Goal: Information Seeking & Learning: Learn about a topic

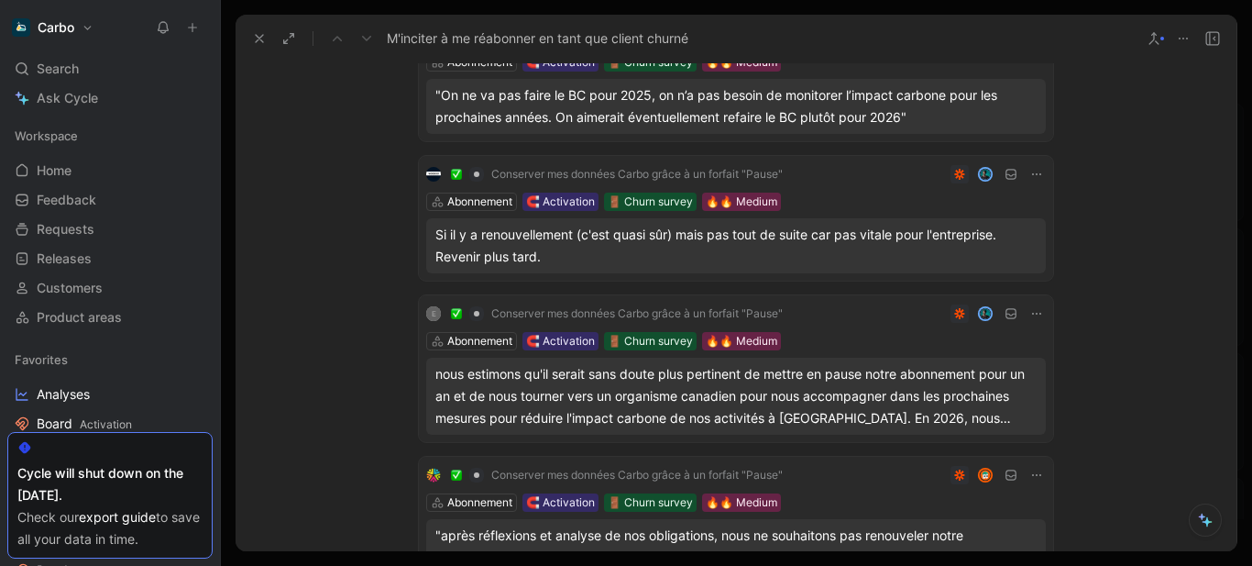
scroll to position [1849, 0]
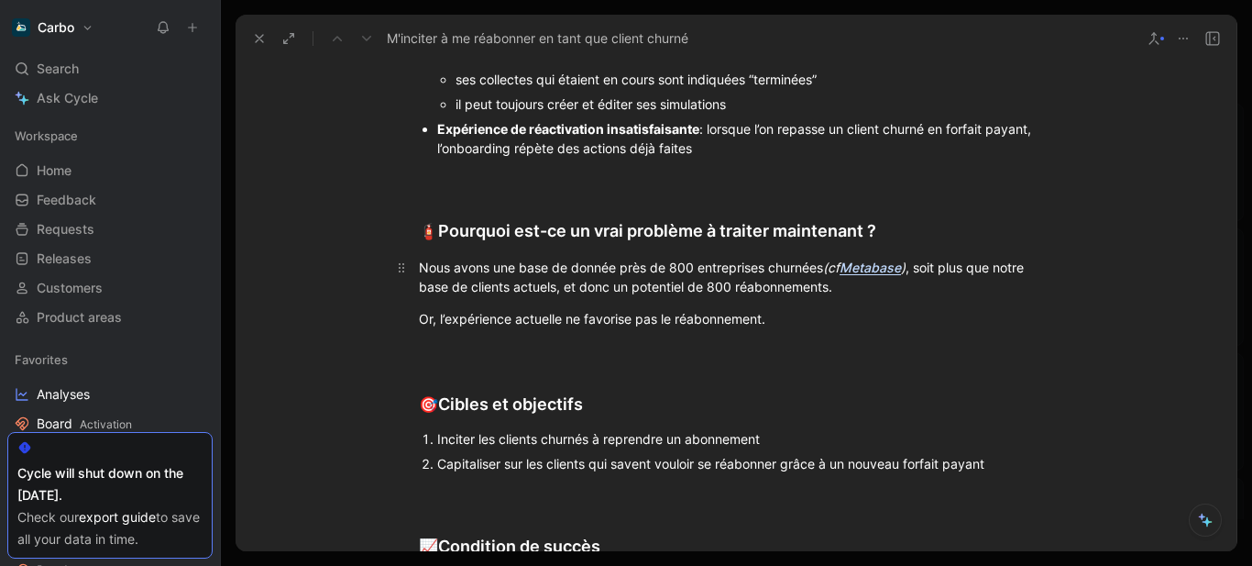
click at [410, 273] on p "Nous avons une base de donnée près de 800 entreprises churnées (cf Metabase ) ,…" at bounding box center [736, 277] width 704 height 50
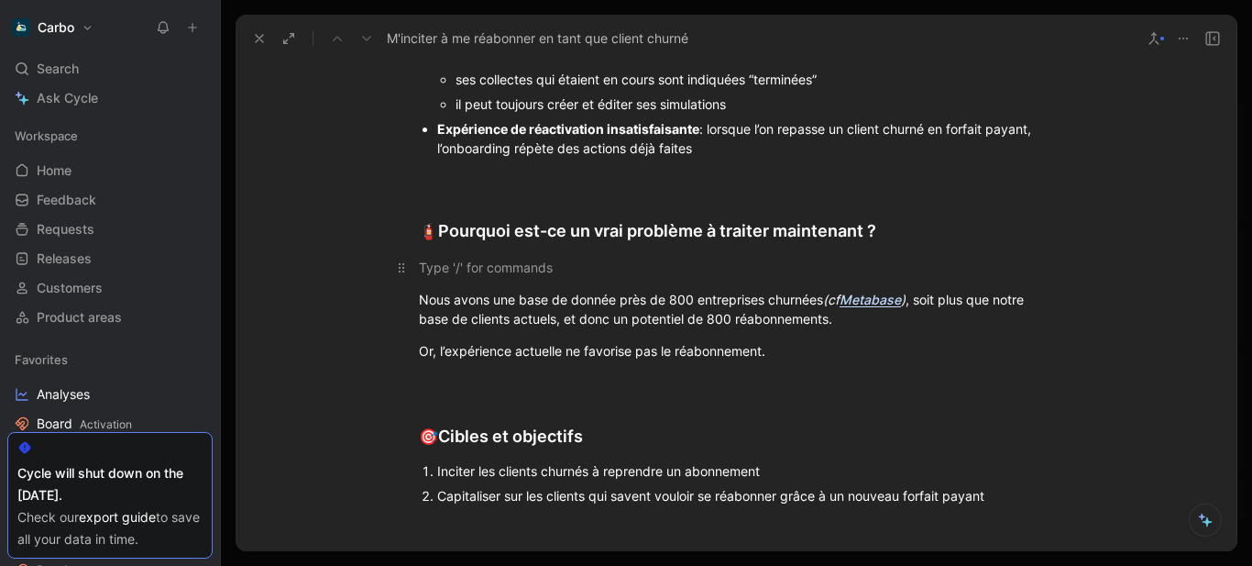
click at [438, 273] on div at bounding box center [736, 267] width 634 height 19
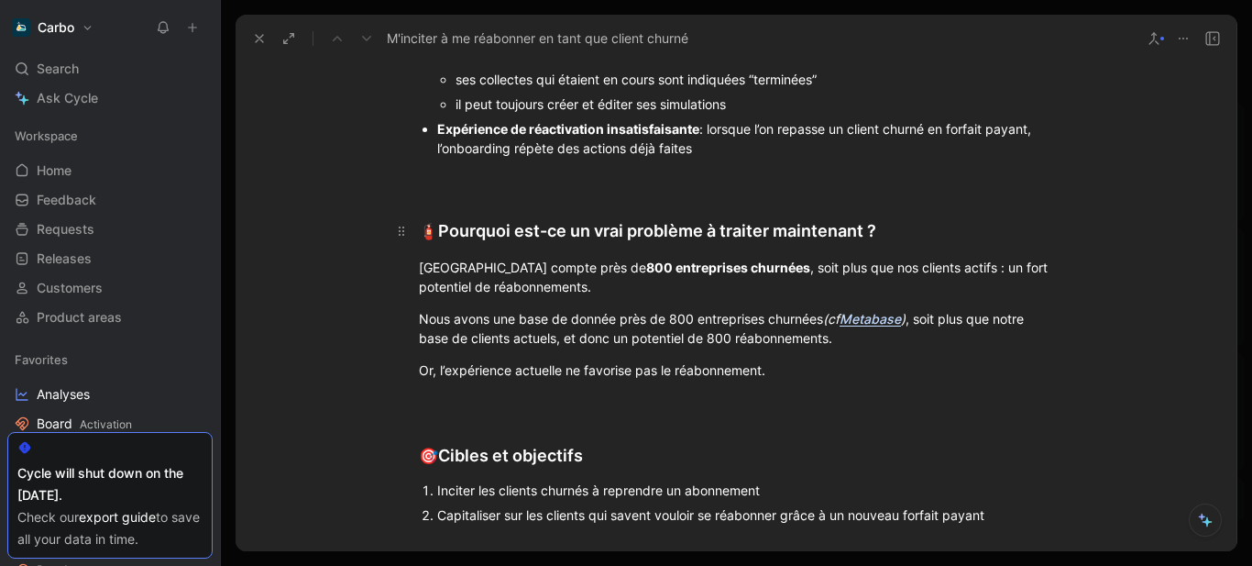
scroll to position [1873, 0]
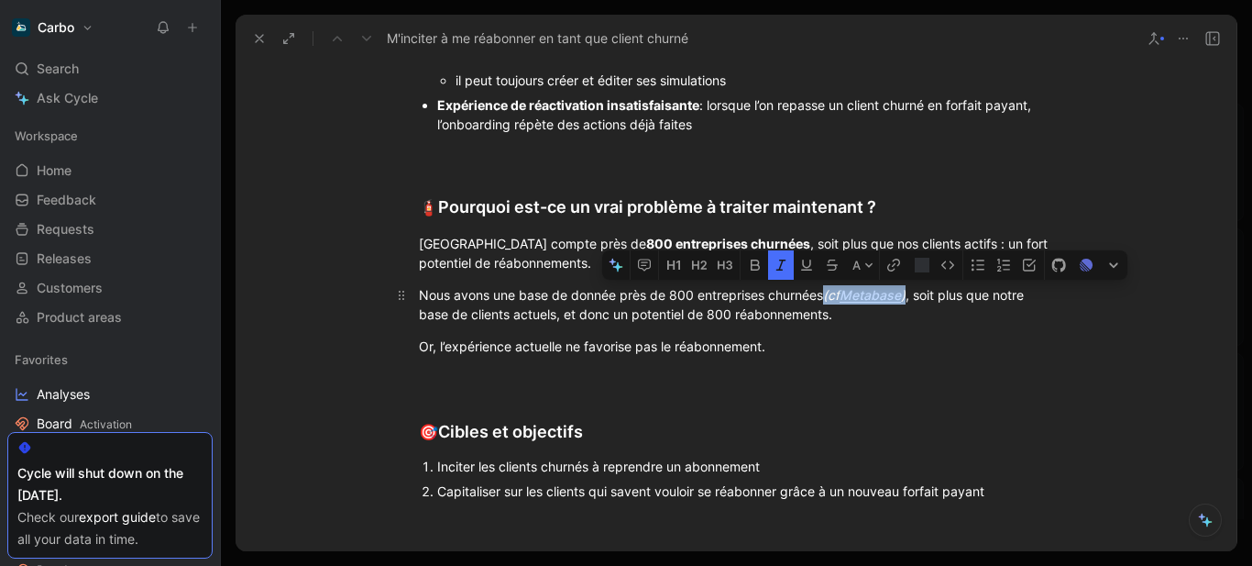
drag, startPoint x: 898, startPoint y: 318, endPoint x: 911, endPoint y: 320, distance: 13.0
click at [911, 320] on div "Nous avons une base de donnée près de 800 entreprises churnées (cf Metabase ) ,…" at bounding box center [736, 304] width 634 height 39
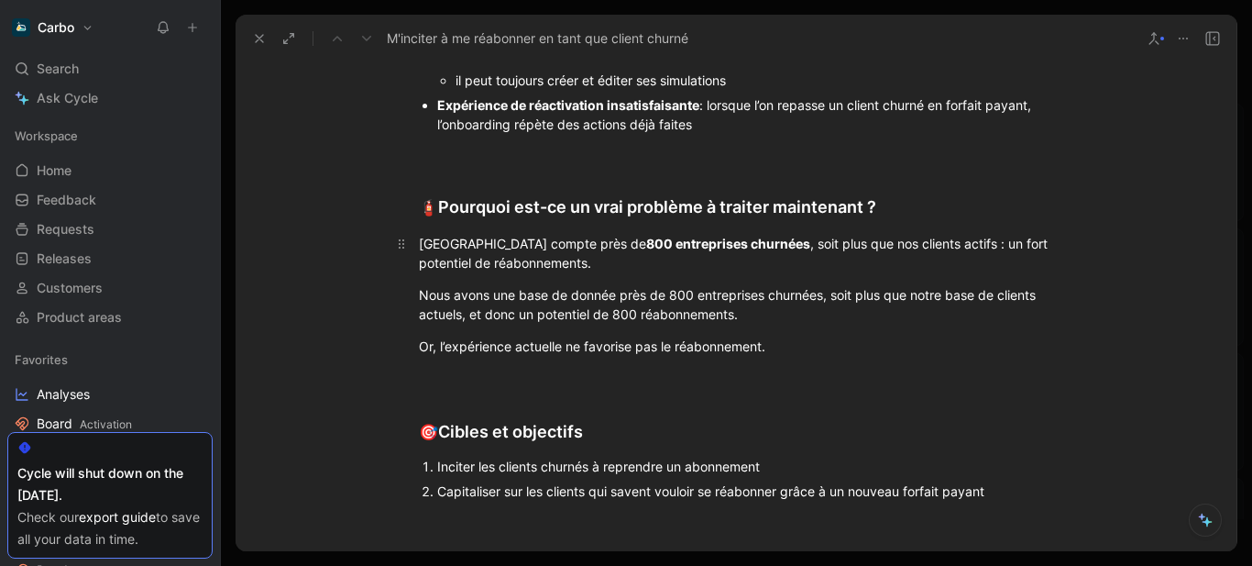
click at [749, 264] on div "Notre base compte près de 800 entreprises churnées , soit plus que nos clients …" at bounding box center [736, 253] width 634 height 39
click at [810, 251] on em "(cf" at bounding box center [818, 244] width 17 height 16
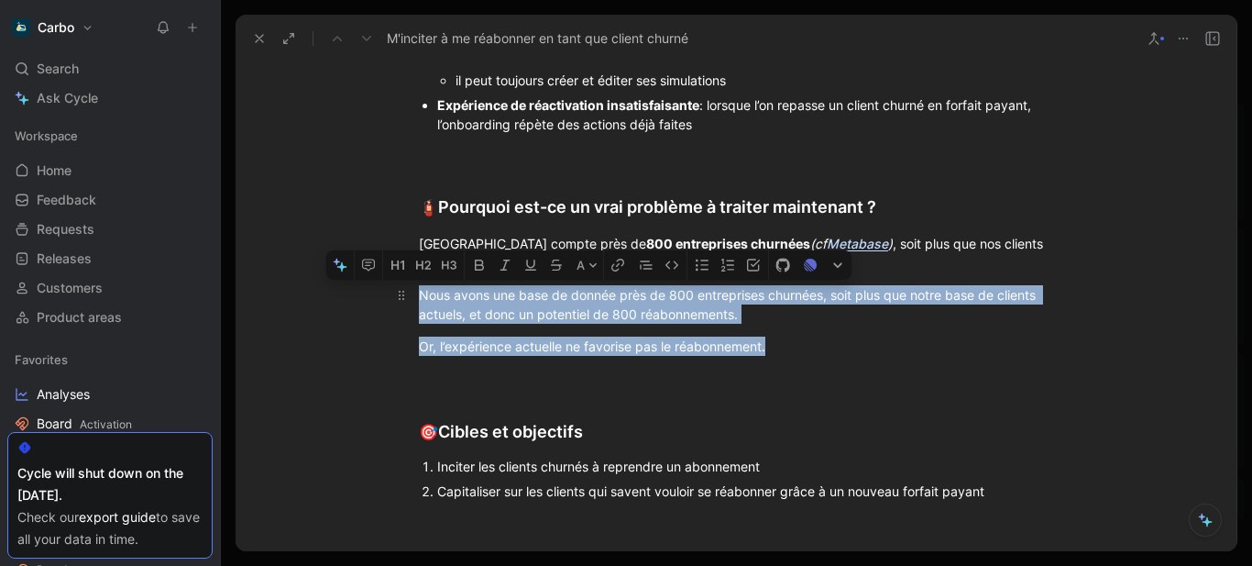
click at [415, 314] on div "Problem definition 🧯 Quel problème souhaitons nous résoudre ? Expérience “Start…" at bounding box center [736, 454] width 1001 height 1211
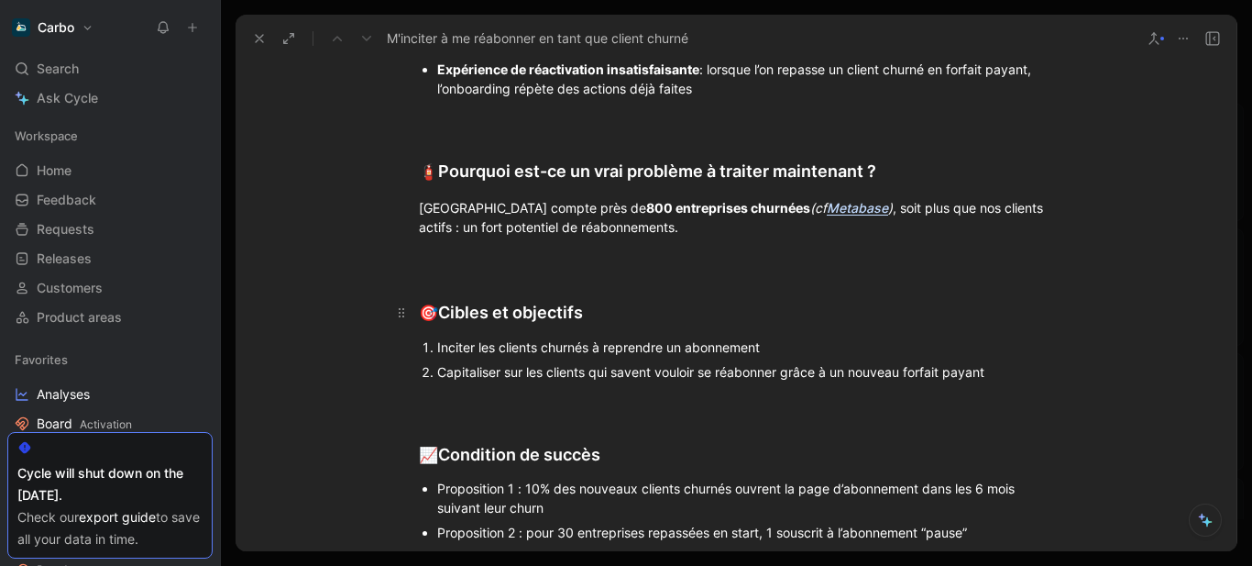
scroll to position [1911, 0]
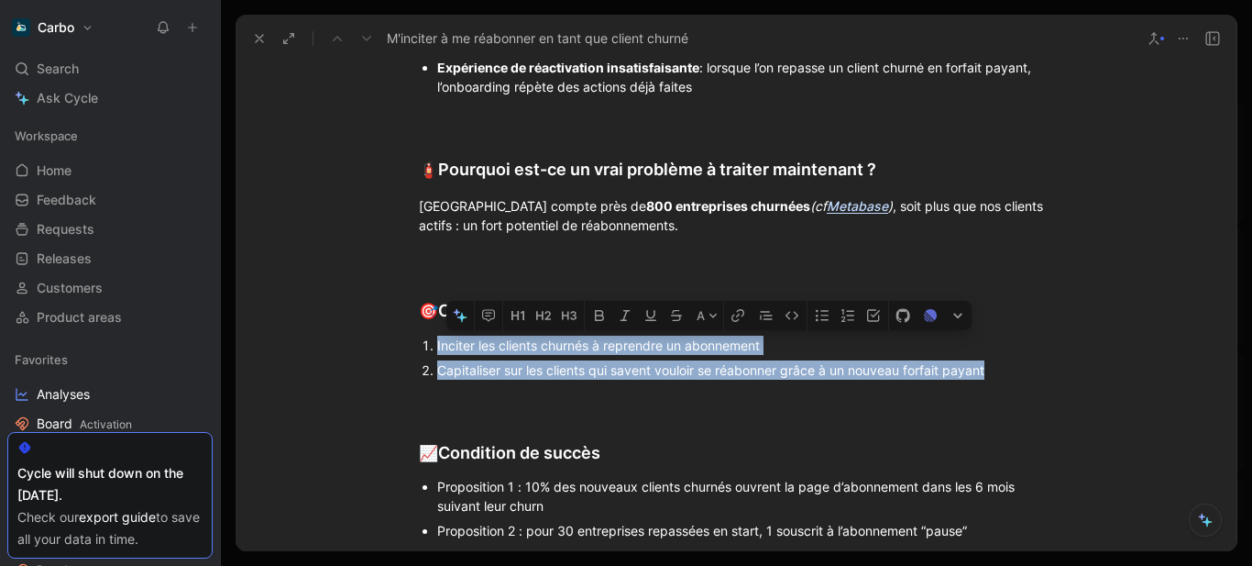
drag, startPoint x: 1003, startPoint y: 401, endPoint x: 429, endPoint y: 366, distance: 575.0
click at [429, 366] on ol "Inciter les clients churnés à reprendre un abonnement Capitaliser sur les clien…" at bounding box center [736, 358] width 704 height 50
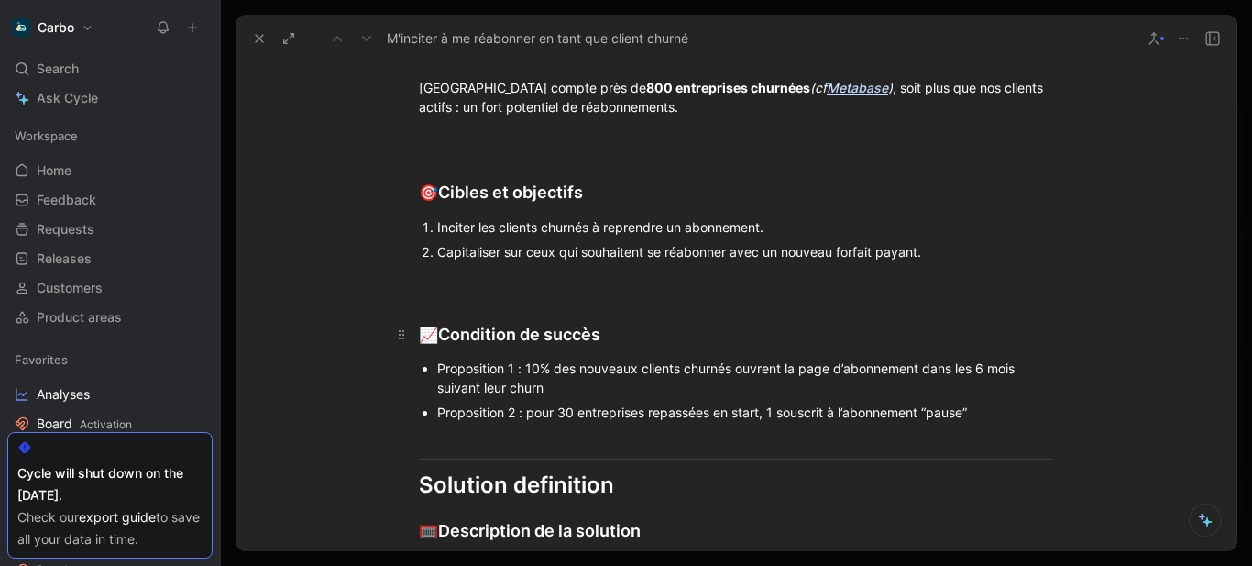
scroll to position [2081, 0]
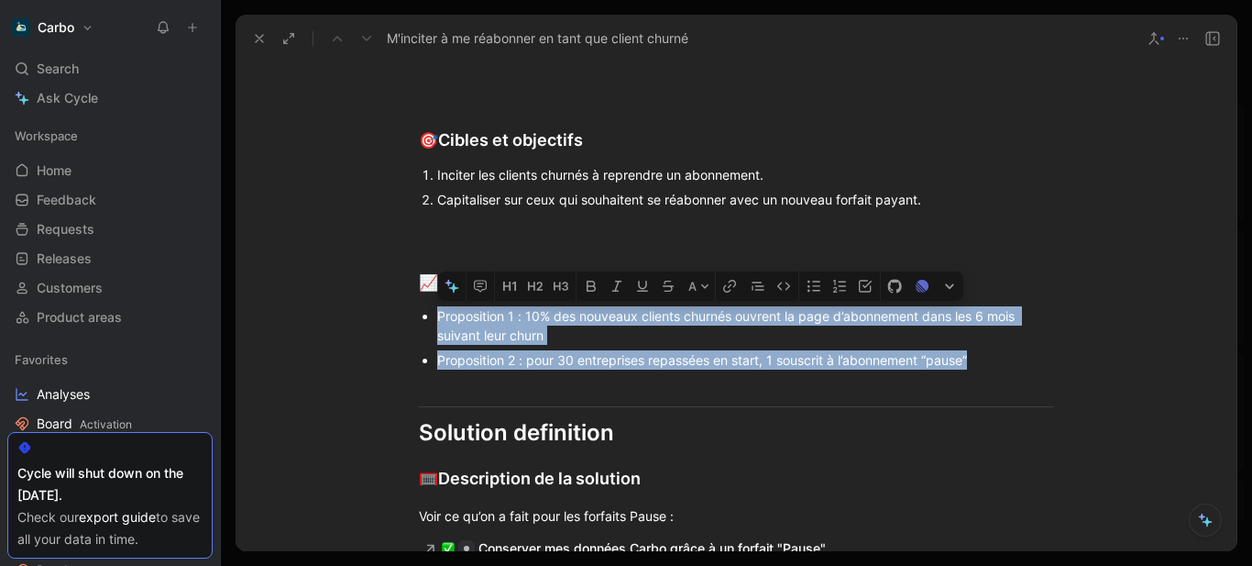
drag, startPoint x: 446, startPoint y: 332, endPoint x: 435, endPoint y: 333, distance: 11.0
click at [435, 333] on ul "Proposition 1 : 10% des nouveaux clients churnés ouvrent la page d’abonnement d…" at bounding box center [736, 337] width 704 height 69
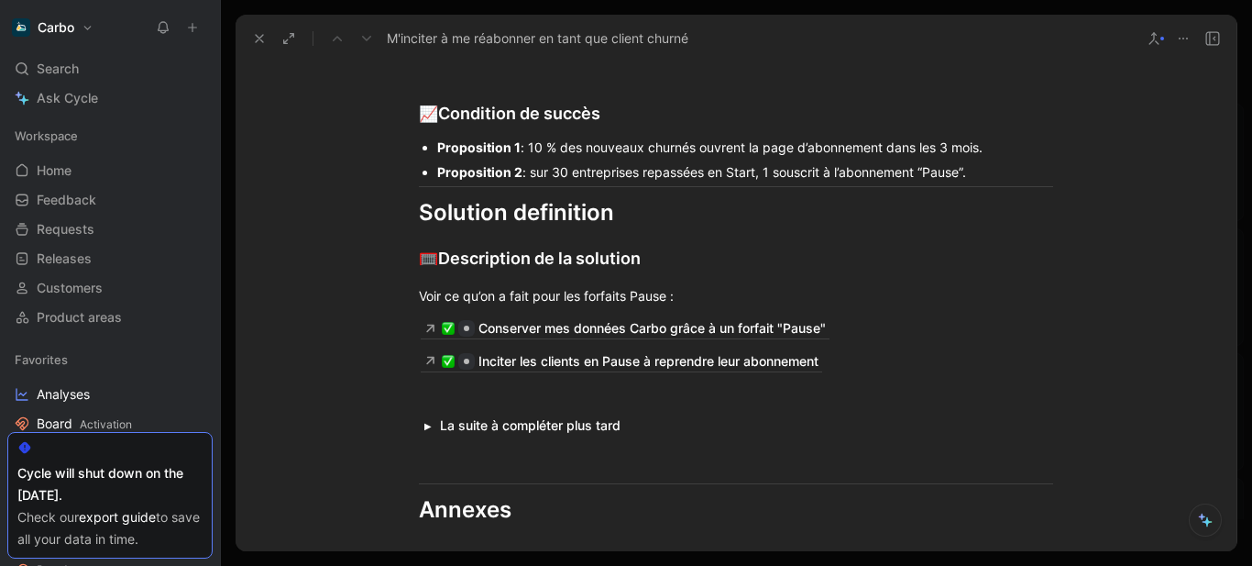
scroll to position [2251, 0]
click at [266, 42] on icon at bounding box center [259, 38] width 15 height 15
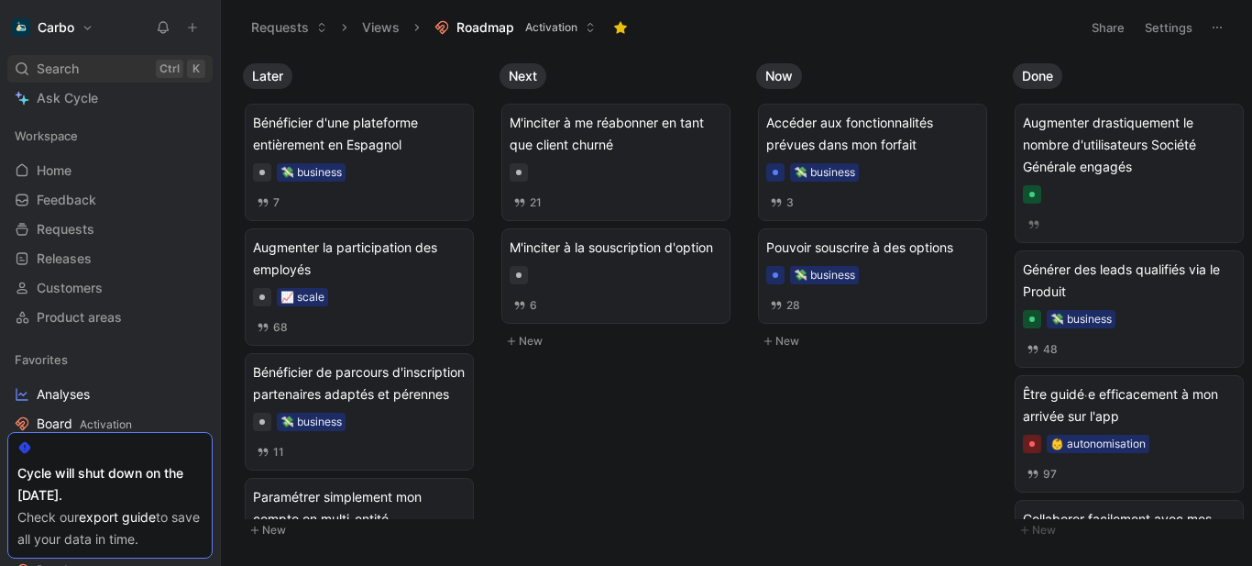
click at [55, 60] on span "Search" at bounding box center [58, 69] width 42 height 22
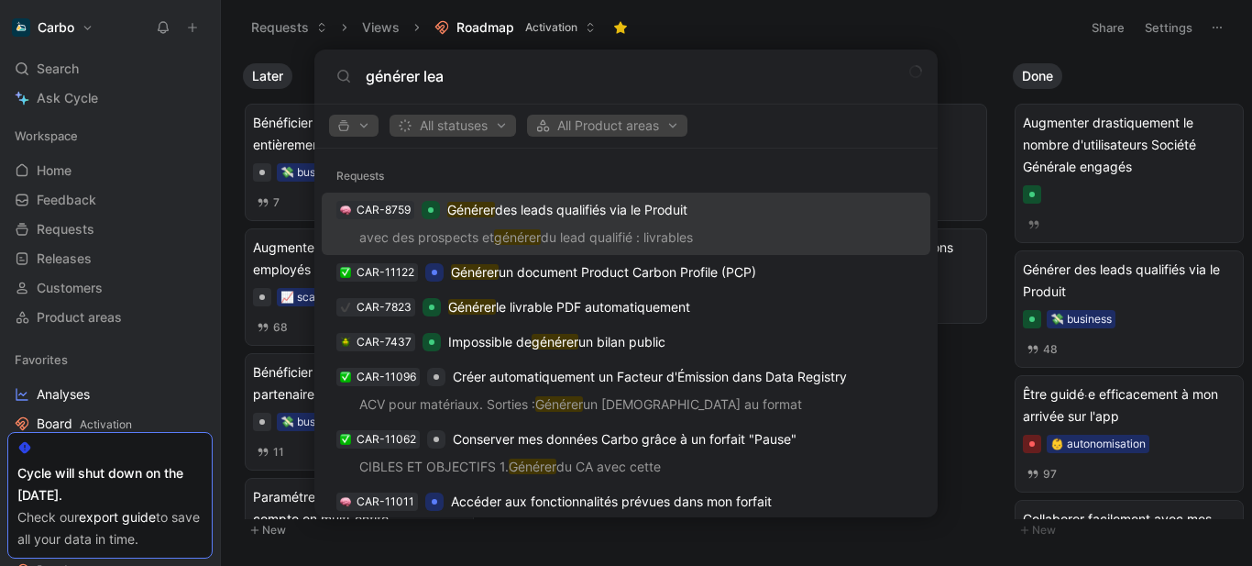
type input "générer lea"
click at [679, 218] on p "Générer des leads qualifiés via le Produit" at bounding box center [567, 210] width 240 height 22
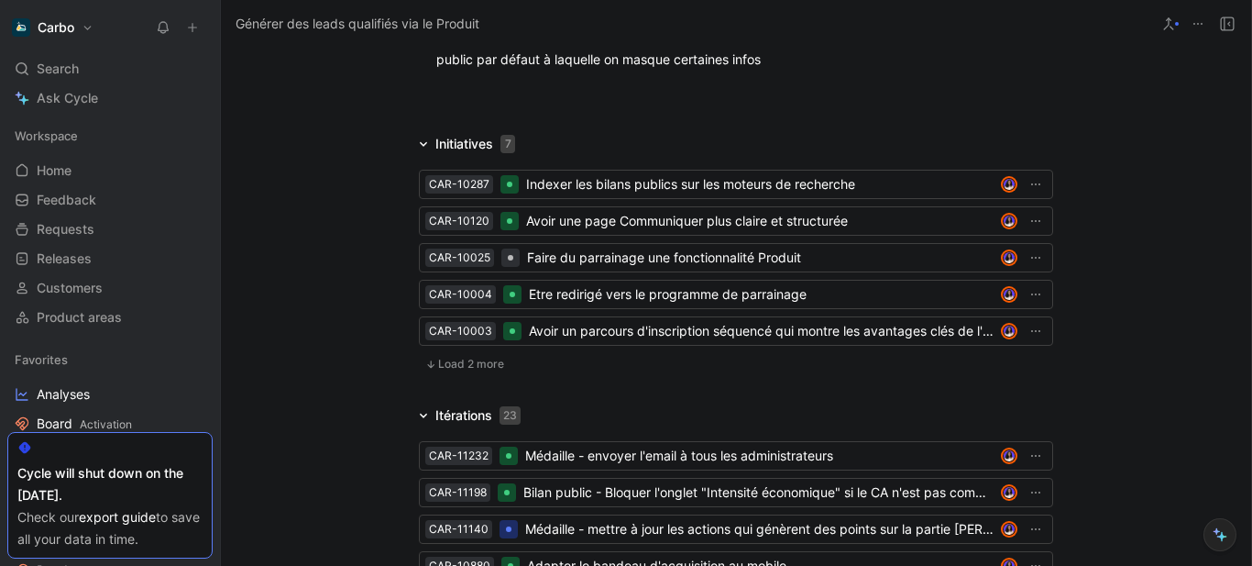
scroll to position [4507, 0]
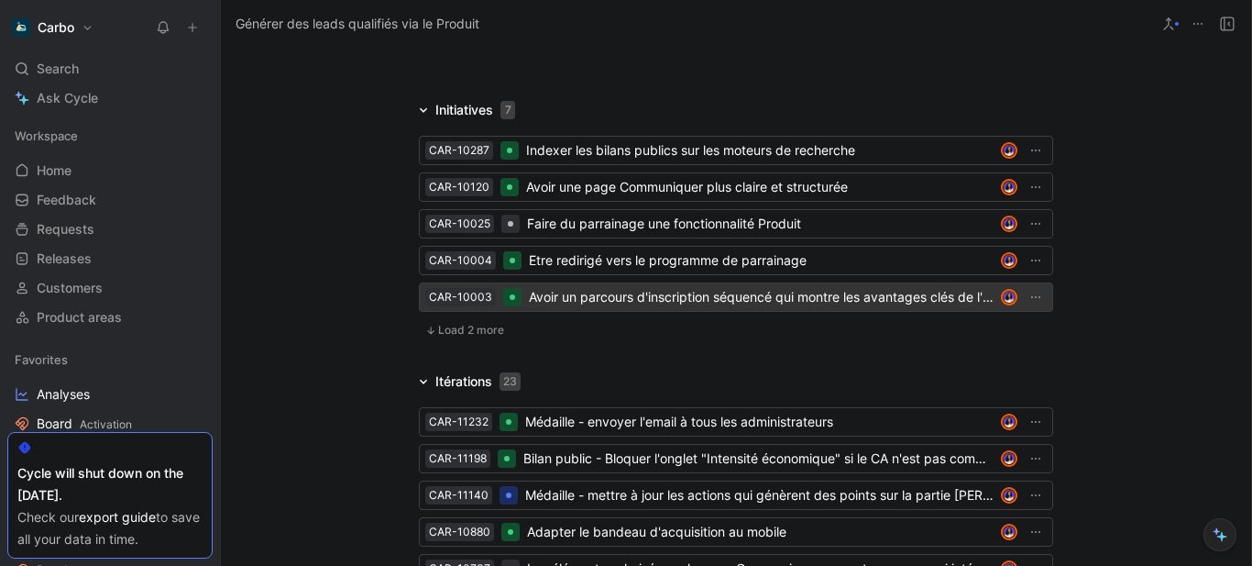
click at [634, 286] on div "Avoir un parcours d'inscription séquencé qui montre les avantages clés de l'app" at bounding box center [761, 297] width 465 height 22
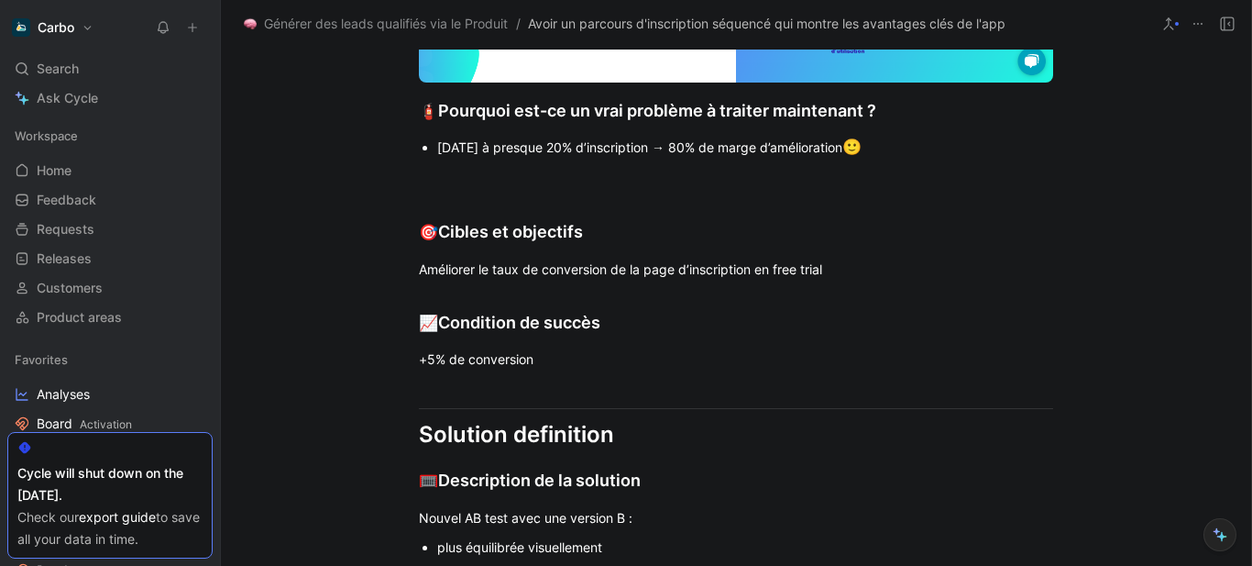
scroll to position [1427, 0]
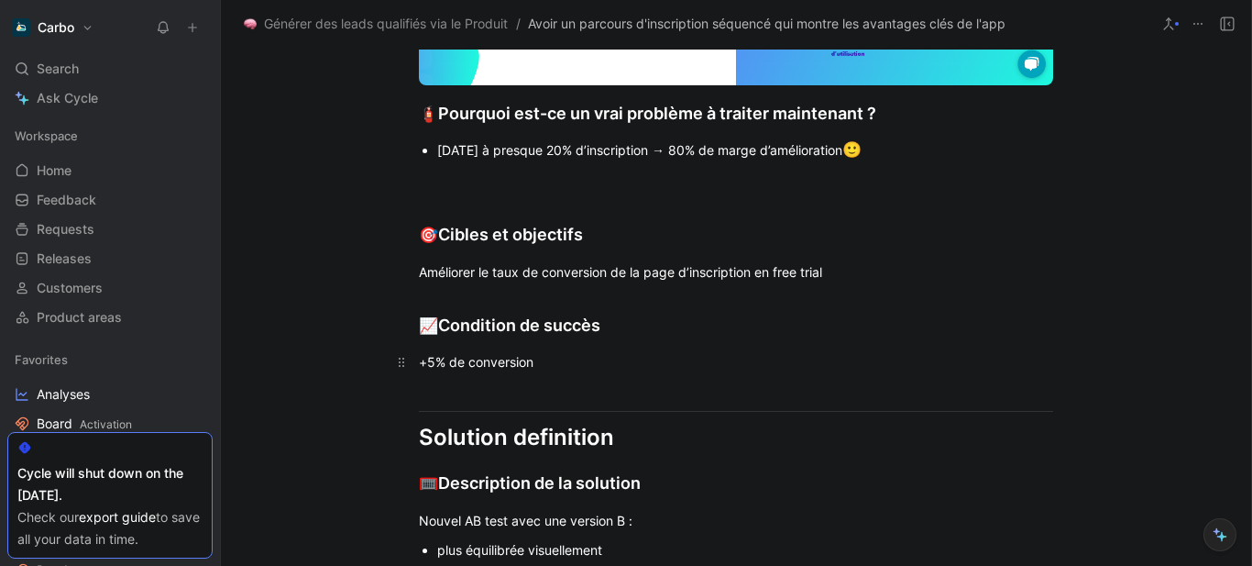
click at [595, 368] on div "+5% de conversion" at bounding box center [736, 361] width 634 height 19
click at [595, 368] on div "+5% de conversion (voir Metabase)" at bounding box center [736, 361] width 634 height 19
click at [621, 17] on button "button" at bounding box center [624, 2] width 28 height 29
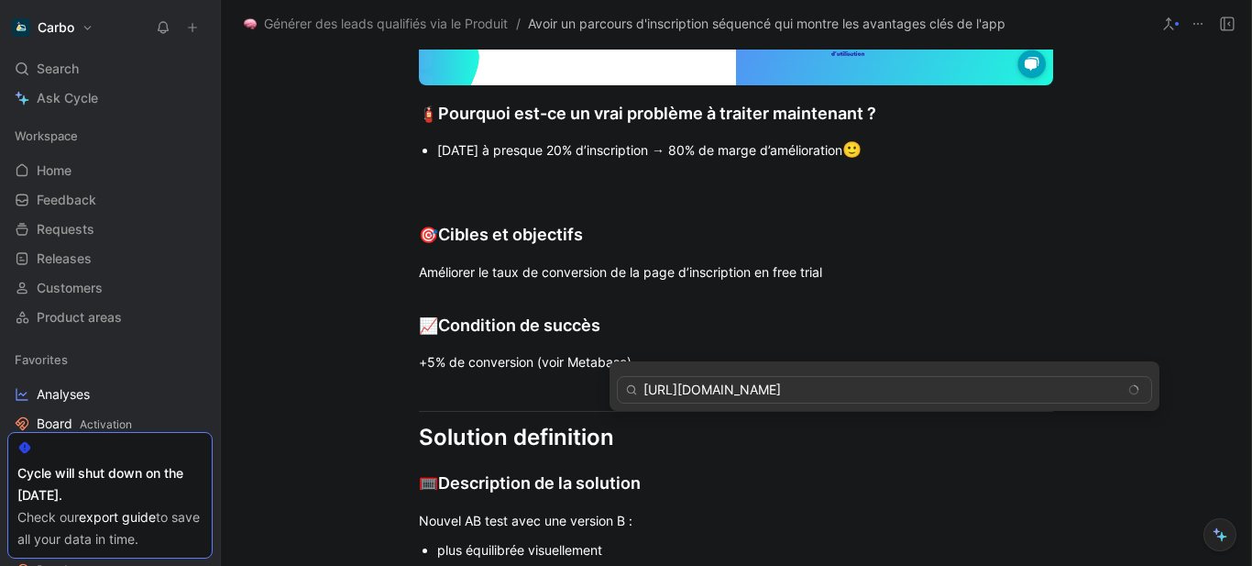
scroll to position [0, 208]
type input "[URL][DOMAIN_NAME]"
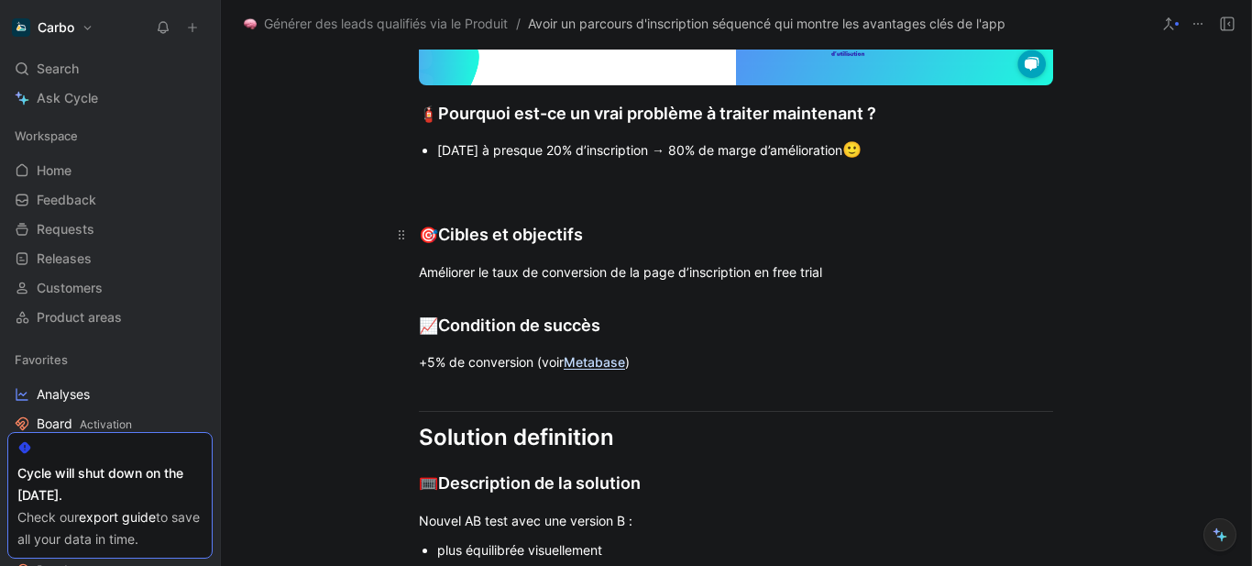
click at [454, 252] on h2 "🎯 Cibles et objectifs" at bounding box center [736, 226] width 704 height 57
